Goal: Obtain resource: Download file/media

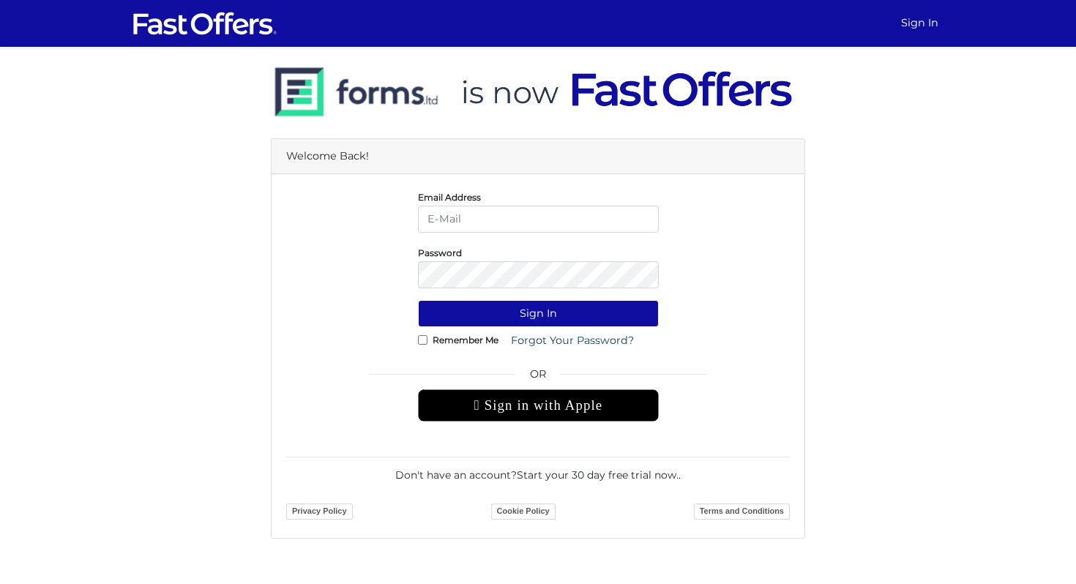
type input "Cristina.postelnicu@zoocasa.com"
click at [615, 293] on form "Email Address Cristina.postelnicu@zoocasa.com Password Sign In Remember Me OR" at bounding box center [537, 356] width 503 height 334
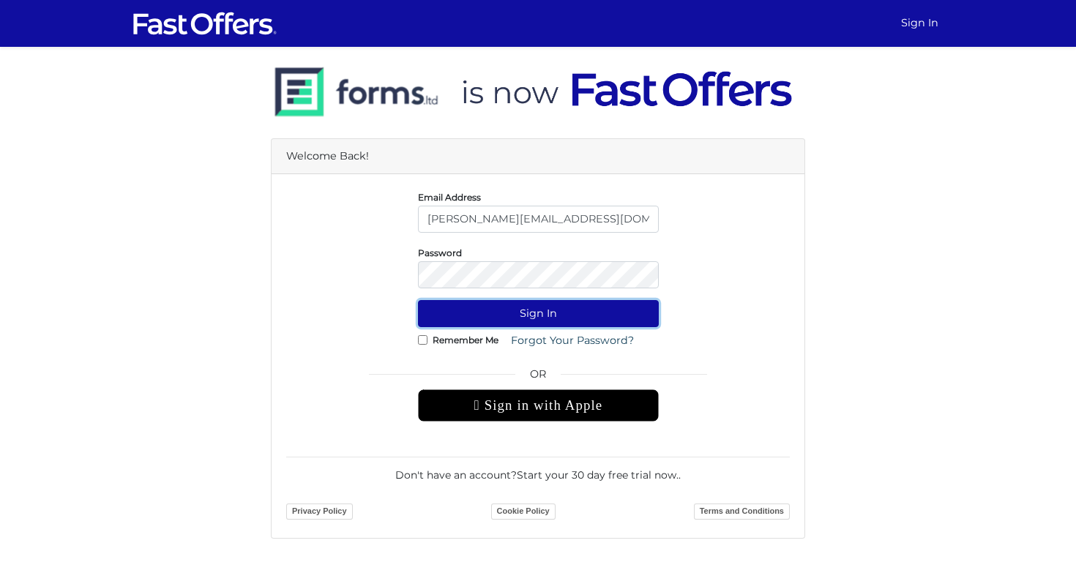
click at [615, 308] on button "Sign In" at bounding box center [538, 313] width 241 height 27
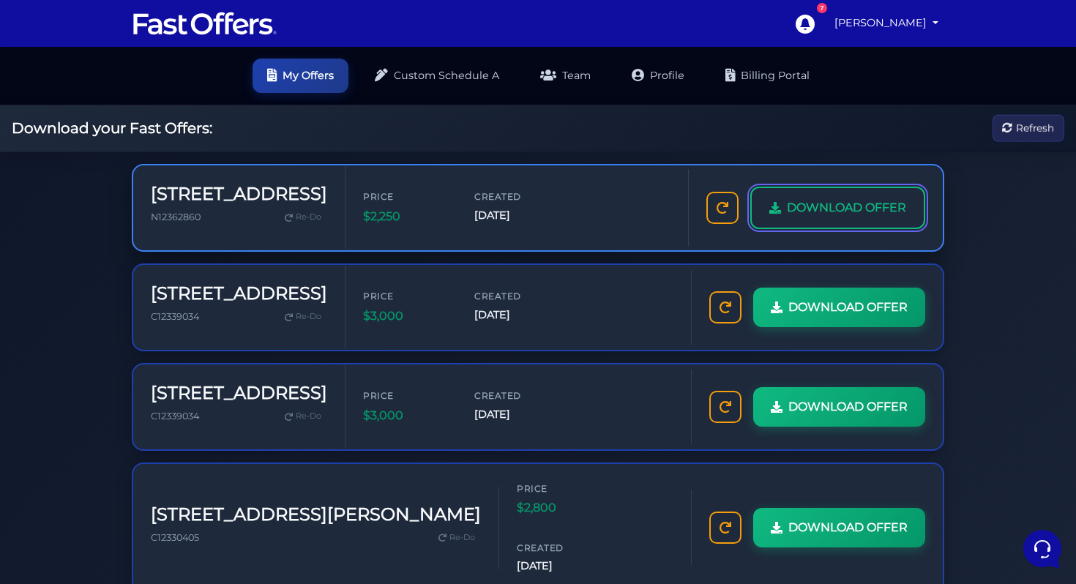
click at [787, 217] on span "DOWNLOAD OFFER" at bounding box center [846, 207] width 119 height 19
